Goal: Navigation & Orientation: Find specific page/section

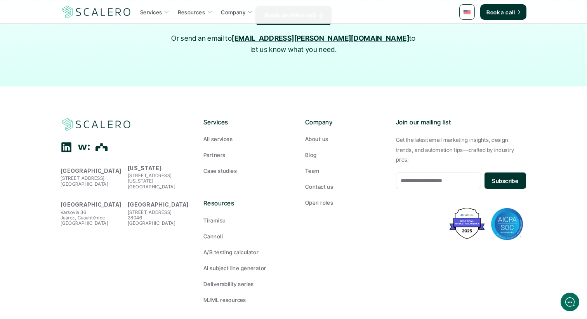
scroll to position [1292, 0]
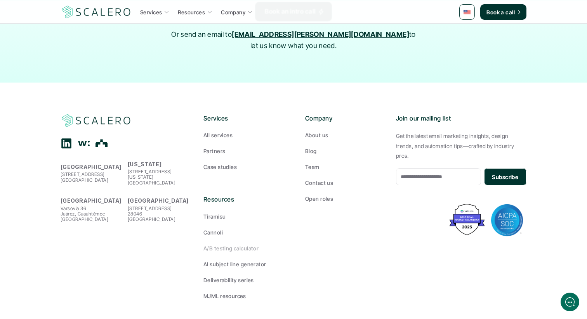
click at [241, 244] on p "A/B testing calculator" at bounding box center [230, 248] width 55 height 8
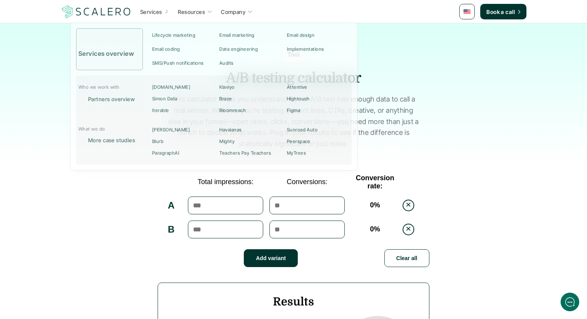
click at [155, 12] on p "Services" at bounding box center [151, 12] width 22 height 8
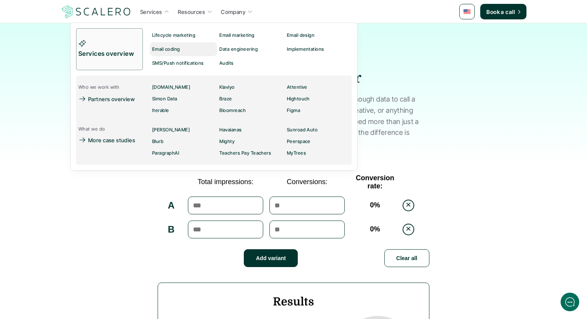
click at [170, 49] on p "Email coding" at bounding box center [166, 49] width 28 height 5
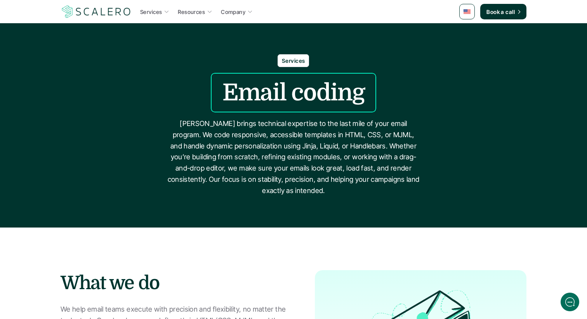
drag, startPoint x: 180, startPoint y: 121, endPoint x: 270, endPoint y: 191, distance: 114.1
click at [269, 187] on p "[PERSON_NAME] brings technical expertise to the last mile of your email program…" at bounding box center [293, 157] width 252 height 78
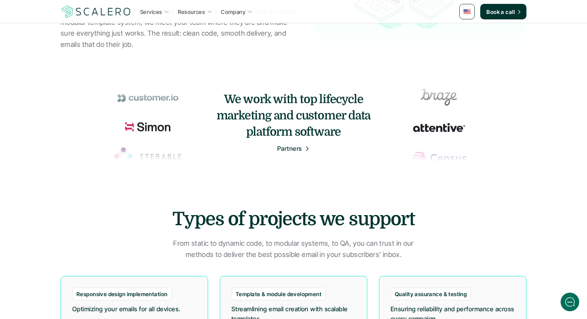
scroll to position [359, 0]
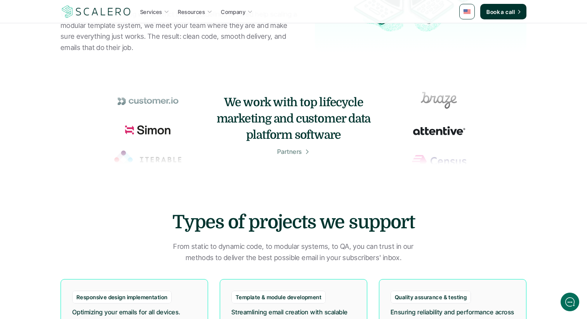
click at [289, 152] on p "Partners" at bounding box center [289, 152] width 25 height 10
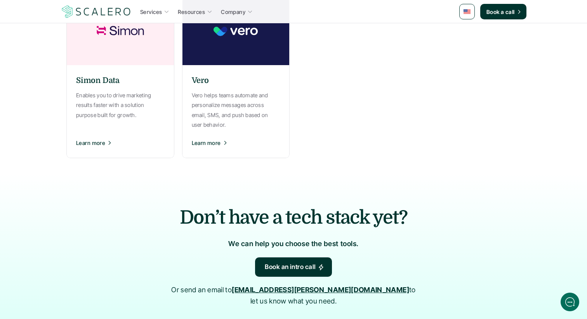
scroll to position [671, 0]
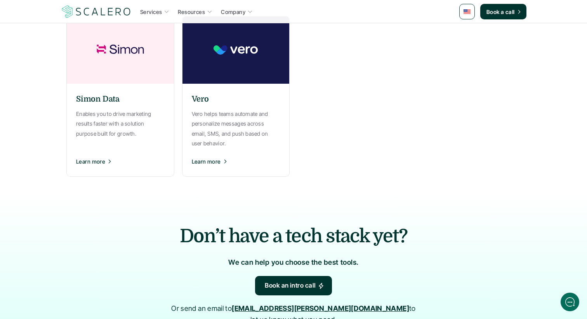
click at [207, 150] on div "Vero Vero helps teams automate and personalize messages across email, SMS, and …" at bounding box center [236, 130] width 108 height 85
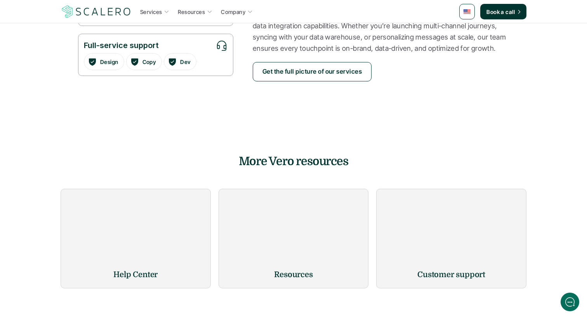
scroll to position [537, 0]
